Goal: Task Accomplishment & Management: Use online tool/utility

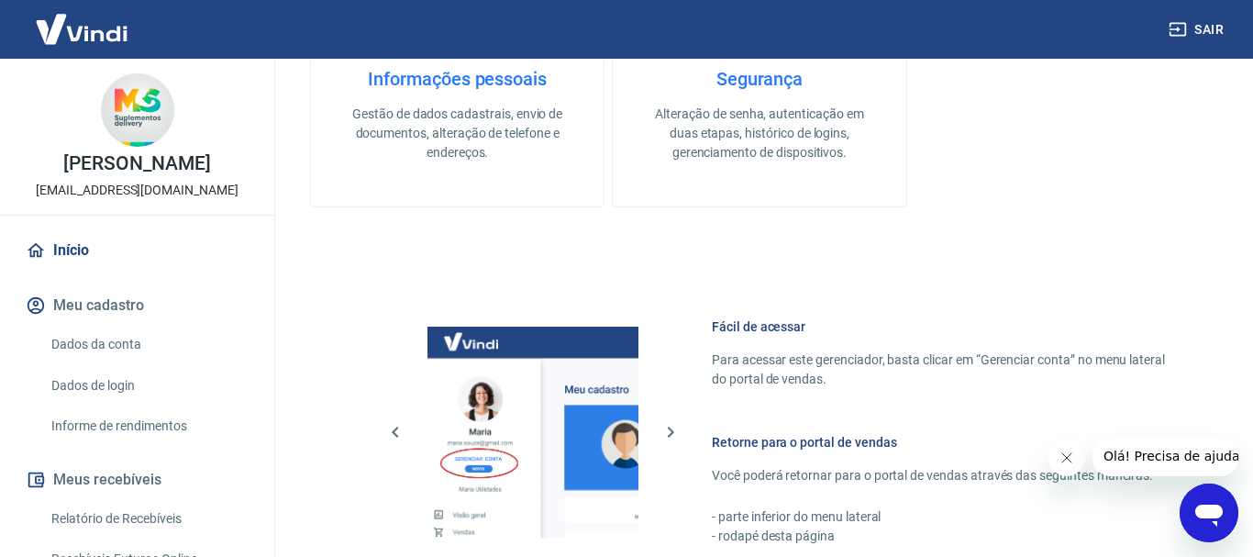
scroll to position [929, 0]
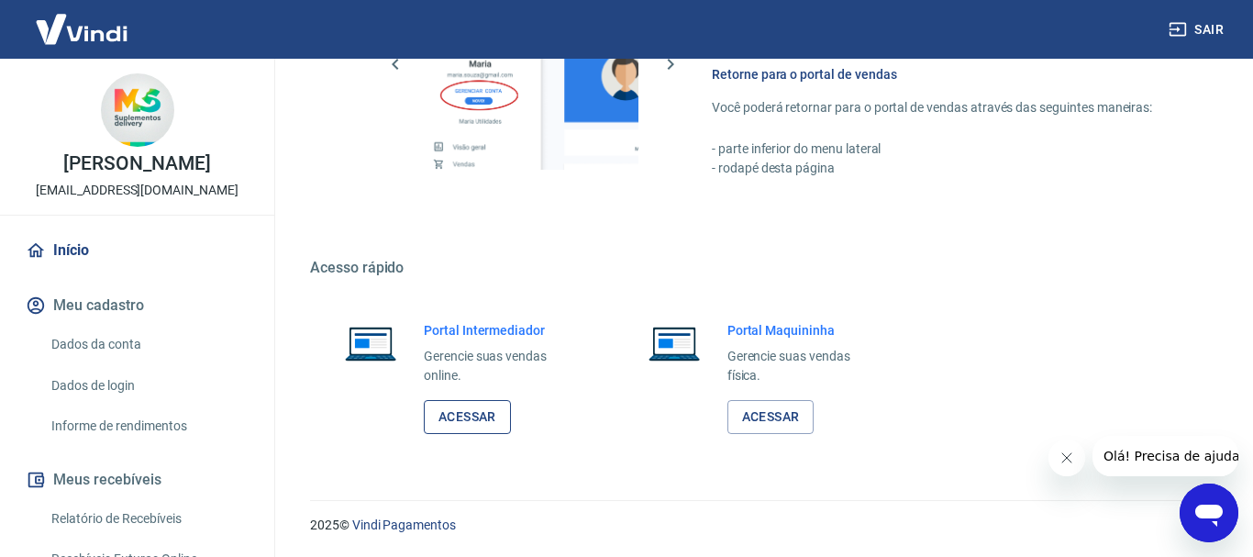
click at [484, 414] on link "Acessar" at bounding box center [467, 417] width 87 height 34
